Goal: Task Accomplishment & Management: Complete application form

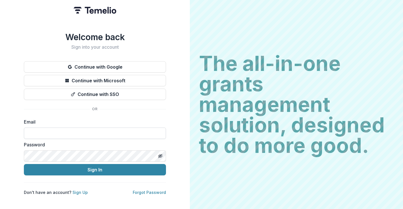
click at [70, 130] on input at bounding box center [95, 132] width 142 height 11
type input "**********"
click at [160, 155] on icon "Toggle password visibility" at bounding box center [160, 155] width 1 height 1
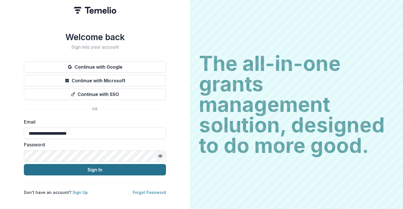
click at [115, 166] on button "Sign In" at bounding box center [95, 169] width 142 height 11
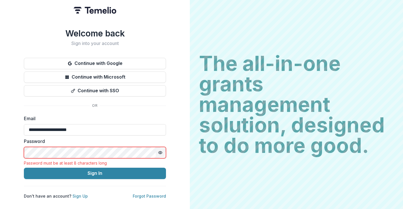
click at [148, 19] on div "**********" at bounding box center [95, 104] width 190 height 209
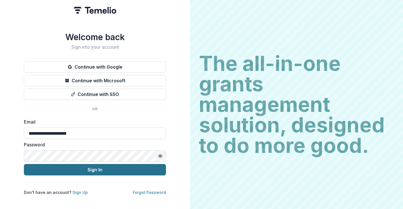
click at [47, 168] on button "Sign In" at bounding box center [95, 169] width 142 height 11
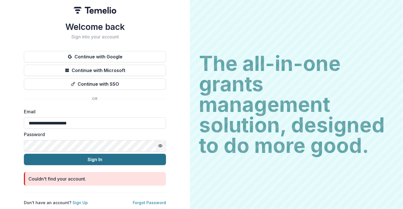
click at [65, 155] on button "Sign In" at bounding box center [95, 158] width 142 height 11
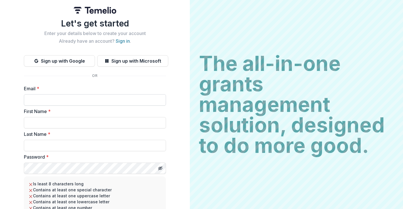
click at [34, 99] on input "Email *" at bounding box center [95, 99] width 142 height 11
type input "**********"
click at [35, 124] on input "First Name *" at bounding box center [95, 122] width 142 height 11
type input "*****"
click at [35, 144] on input "Last Name *" at bounding box center [95, 145] width 142 height 11
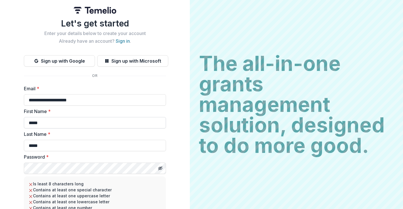
type input "*****"
drag, startPoint x: 43, startPoint y: 122, endPoint x: 19, endPoint y: 118, distance: 24.0
click at [24, 119] on input "*****" at bounding box center [95, 122] width 142 height 11
type input "*******"
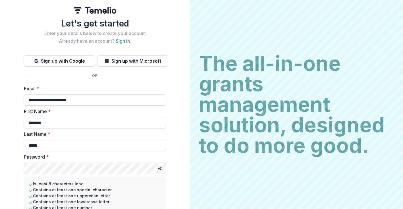
scroll to position [50, 0]
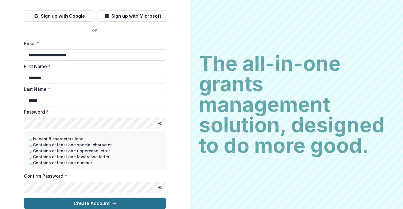
click at [44, 197] on button "Create Account" at bounding box center [95, 202] width 142 height 11
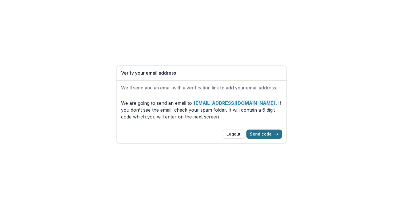
click at [255, 132] on button "Send code" at bounding box center [264, 133] width 36 height 9
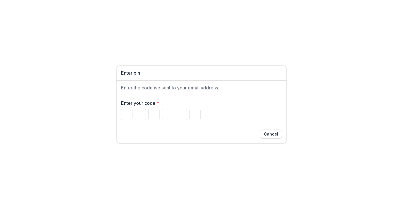
click at [127, 112] on input "Please enter your pin code" at bounding box center [126, 114] width 11 height 11
paste input "*"
type input "*"
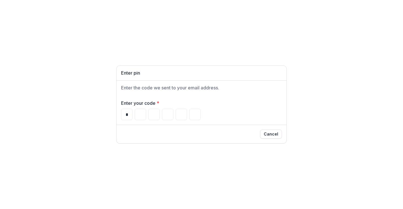
type input "*"
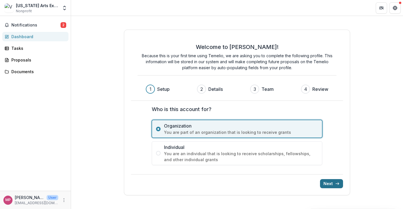
click at [331, 183] on button "Next" at bounding box center [331, 183] width 23 height 9
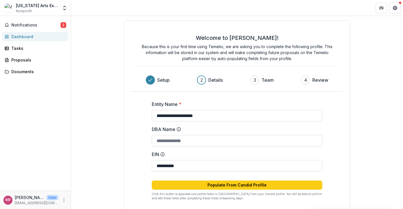
click at [190, 141] on input "DBA Name" at bounding box center [237, 140] width 171 height 11
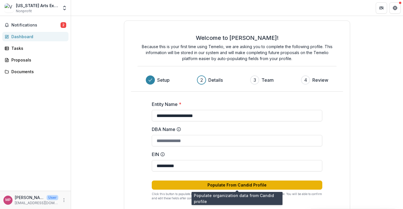
click at [176, 183] on button "Populate From Candid Profile" at bounding box center [237, 184] width 171 height 9
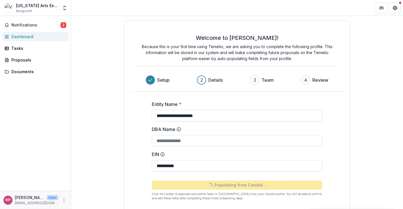
type input "**********"
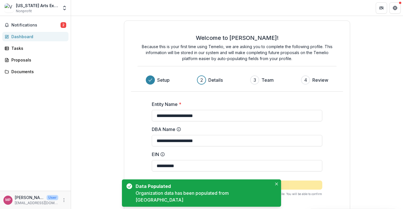
click at [331, 149] on div "**********" at bounding box center [237, 148] width 212 height 113
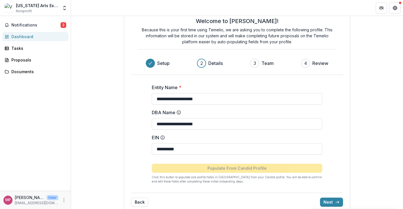
scroll to position [26, 0]
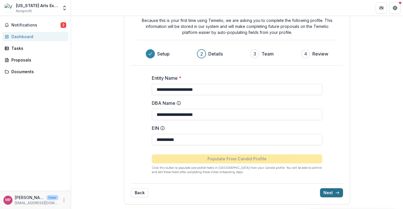
click at [328, 190] on button "Next" at bounding box center [331, 192] width 23 height 9
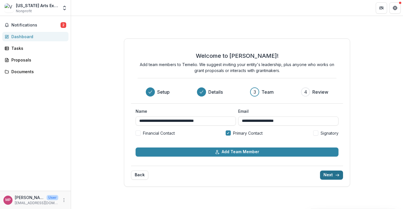
click at [329, 174] on button "Next" at bounding box center [331, 174] width 23 height 9
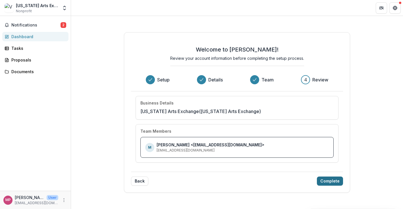
click at [323, 180] on button "Complete" at bounding box center [330, 180] width 26 height 9
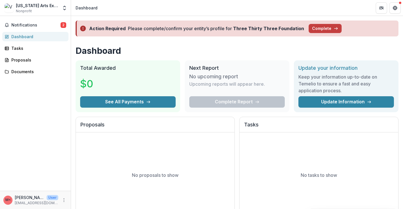
click at [157, 153] on div "No proposals to show" at bounding box center [155, 174] width 159 height 85
click at [334, 27] on icon "button" at bounding box center [336, 28] width 5 height 5
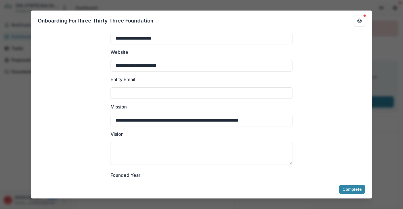
scroll to position [83, 0]
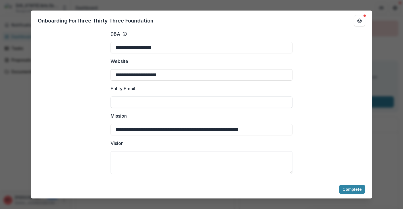
click at [125, 96] on input "Entity Email" at bounding box center [202, 101] width 182 height 11
type input "**********"
click at [339, 184] on button "Complete" at bounding box center [352, 188] width 26 height 9
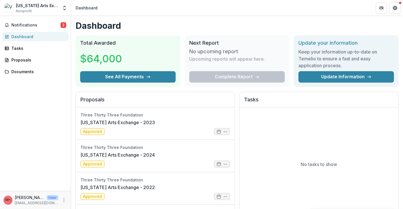
click at [353, 189] on div "No tasks to show" at bounding box center [319, 164] width 159 height 114
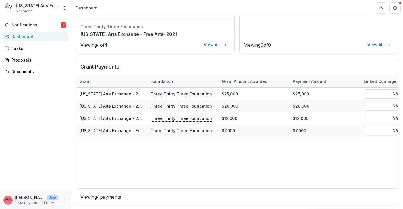
scroll to position [186, 0]
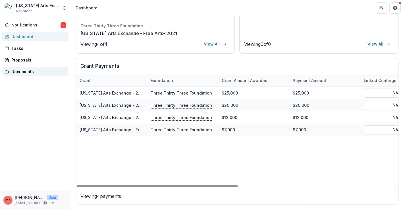
click at [30, 71] on div "Documents" at bounding box center [37, 71] width 53 height 6
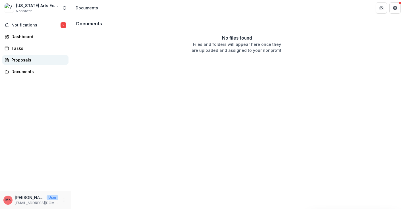
click at [27, 59] on div "Proposals" at bounding box center [37, 60] width 53 height 6
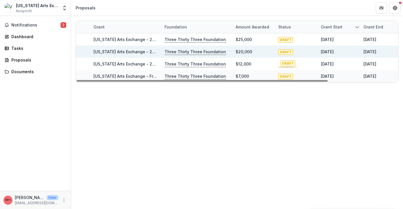
click at [286, 53] on span "DRAFT" at bounding box center [285, 52] width 15 height 6
click at [196, 52] on p "Three Thirty Three Foundation" at bounding box center [195, 52] width 61 height 6
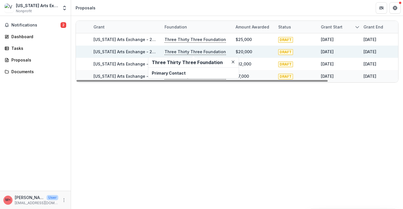
click at [137, 51] on link "Vermont Arts Exchange - 2023" at bounding box center [127, 51] width 66 height 5
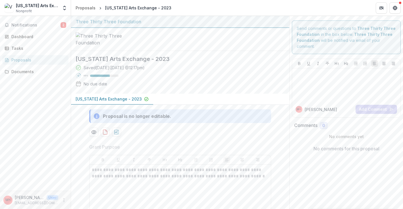
click at [182, 51] on div at bounding box center [180, 39] width 218 height 23
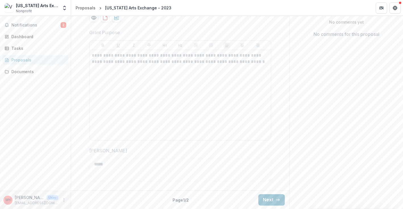
scroll to position [144, 0]
click at [25, 58] on div "Proposals" at bounding box center [37, 60] width 53 height 6
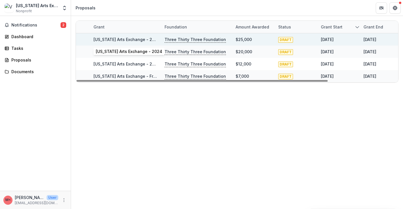
click at [138, 38] on link "Vermont Arts Exchange - 2024" at bounding box center [127, 39] width 67 height 5
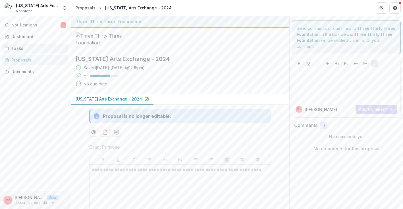
click at [18, 47] on div "Tasks" at bounding box center [37, 48] width 53 height 6
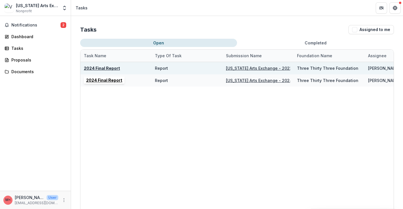
click at [111, 67] on u "2024 Final Report" at bounding box center [102, 68] width 36 height 5
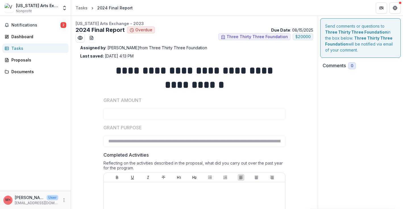
type input "*******"
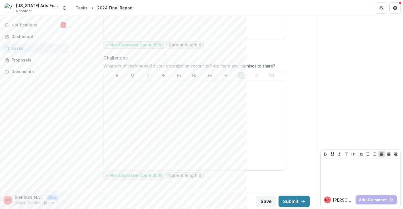
scroll to position [375, 0]
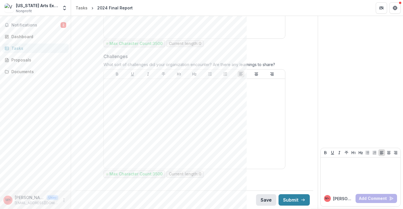
click at [267, 198] on button "Save" at bounding box center [266, 199] width 20 height 11
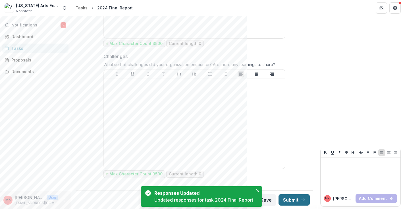
click at [301, 198] on icon "button" at bounding box center [303, 199] width 5 height 5
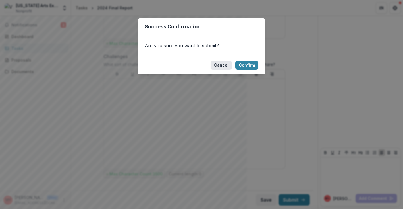
click at [219, 65] on button "Cancel" at bounding box center [221, 65] width 21 height 9
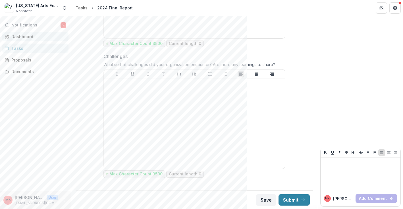
click at [28, 36] on div "Dashboard" at bounding box center [37, 37] width 53 height 6
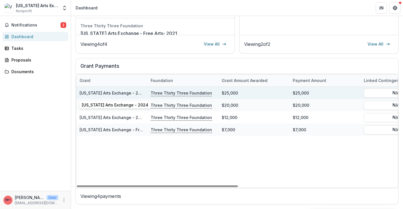
click at [134, 92] on link "Vermont Arts Exchange - 2024" at bounding box center [113, 92] width 67 height 5
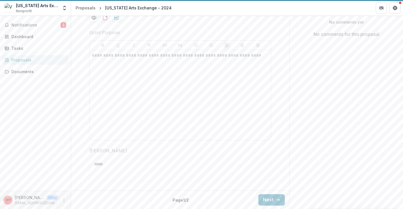
scroll to position [67, 0]
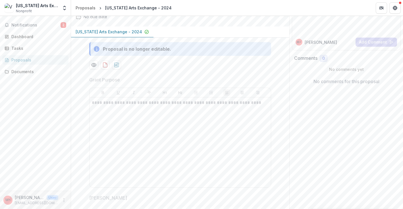
click at [205, 83] on span "Grant Purpose" at bounding box center [178, 79] width 178 height 7
click at [31, 38] on div "Dashboard" at bounding box center [37, 37] width 53 height 6
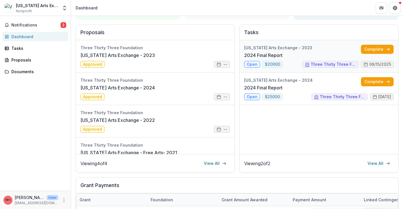
click at [250, 59] on link "2024 Final Report" at bounding box center [263, 55] width 38 height 7
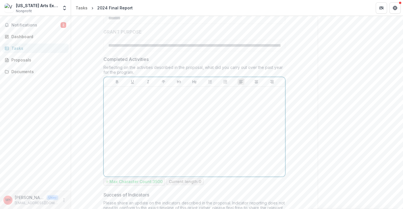
click at [196, 111] on div at bounding box center [194, 131] width 177 height 85
